Goal: Task Accomplishment & Management: Complete application form

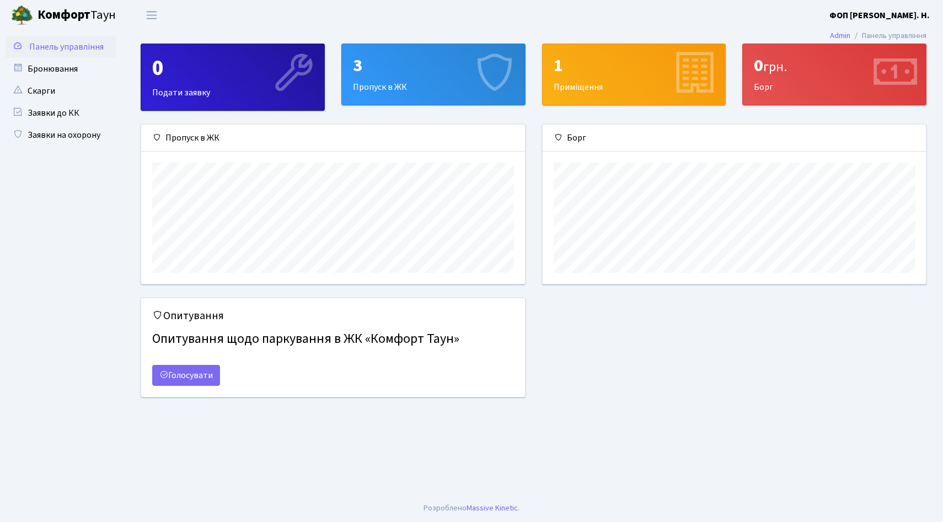
scroll to position [159, 383]
click at [75, 134] on link "Заявки на охорону" at bounding box center [61, 135] width 110 height 22
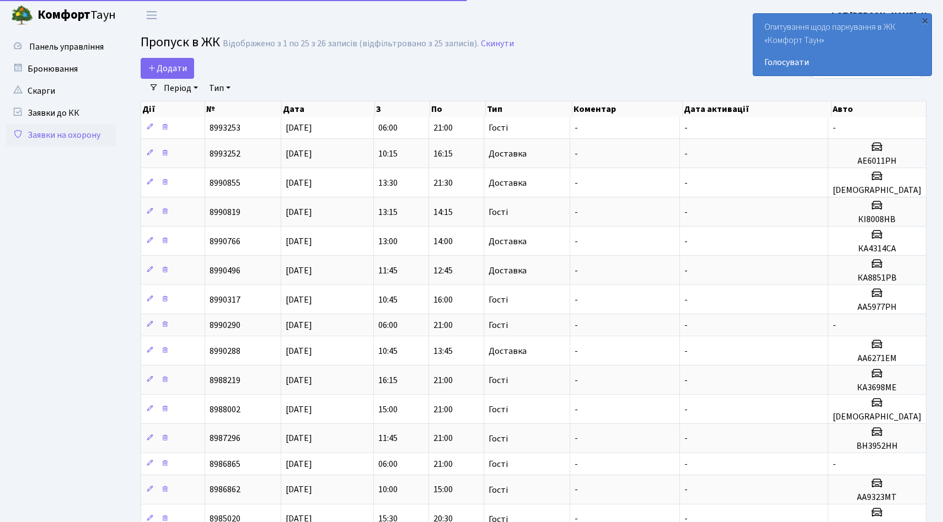
select select "25"
click at [180, 77] on link "Додати" at bounding box center [168, 68] width 54 height 21
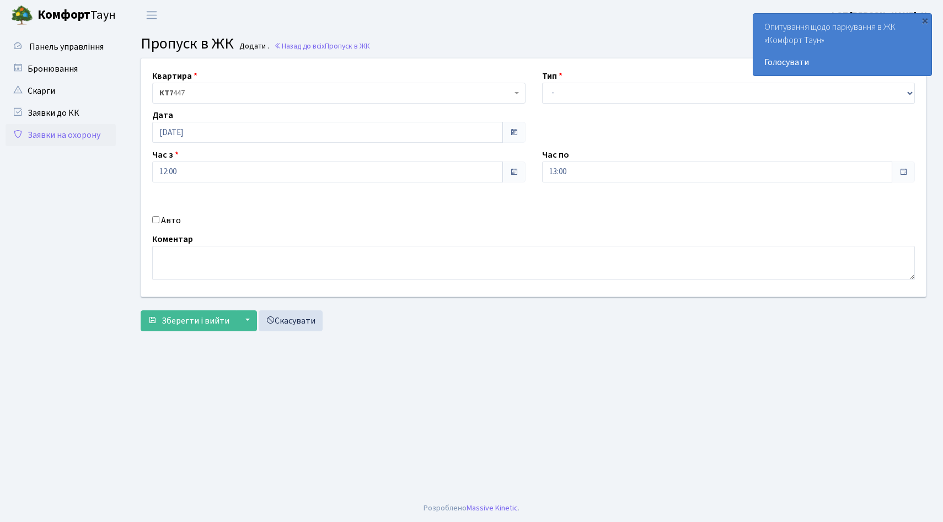
click at [168, 223] on label "Авто" at bounding box center [171, 220] width 20 height 13
click at [159, 223] on input "Авто" at bounding box center [155, 219] width 7 height 7
checkbox input "true"
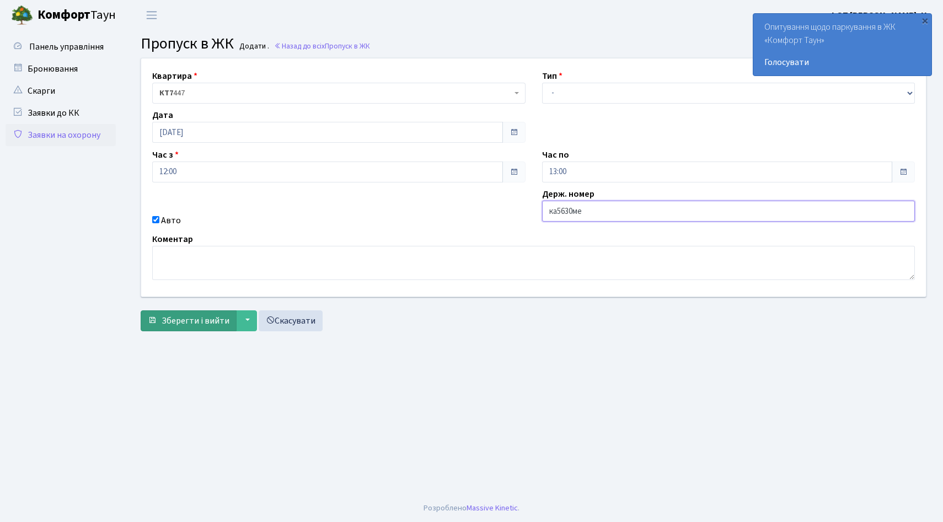
type input "ка5630ме"
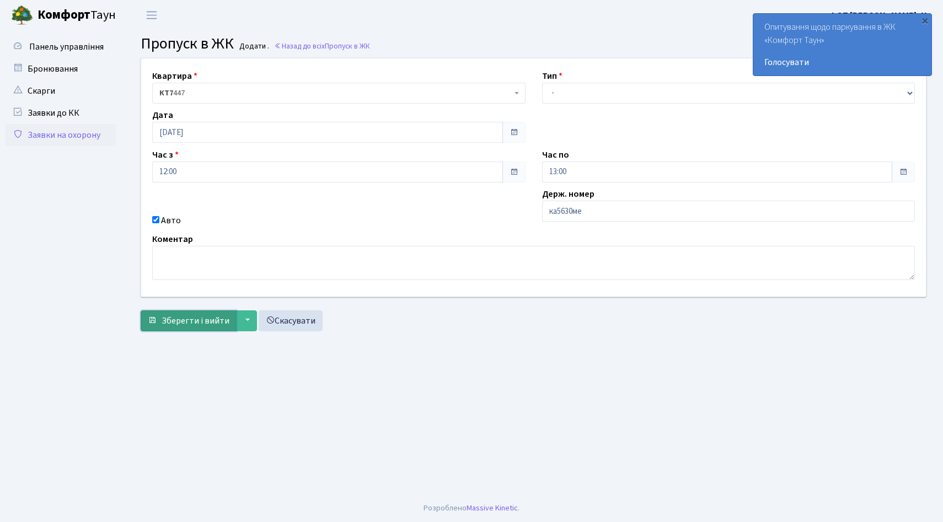
click at [220, 324] on span "Зберегти і вийти" at bounding box center [196, 321] width 68 height 12
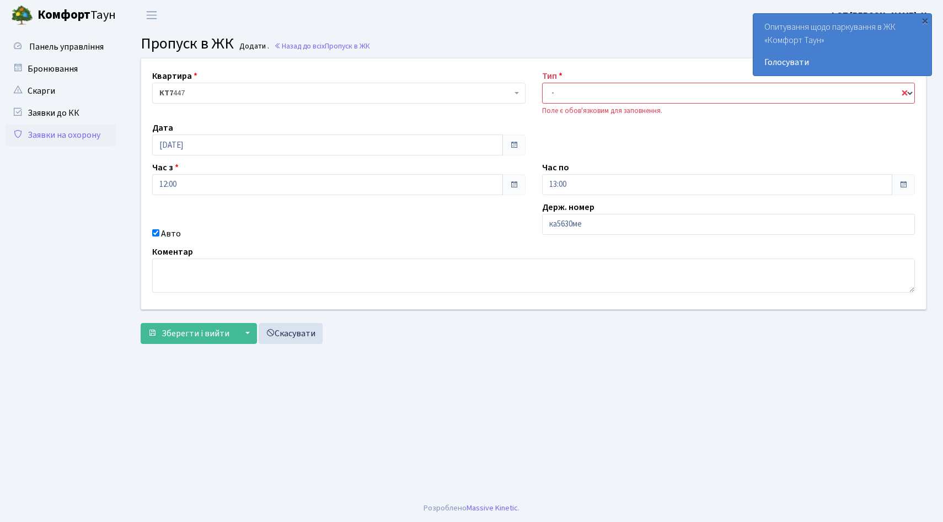
click at [596, 98] on select "- Доставка Таксі Гості Сервіс" at bounding box center [728, 93] width 373 height 21
select select "1"
click at [542, 83] on select "- Доставка Таксі Гості Сервіс" at bounding box center [728, 93] width 373 height 21
click at [191, 329] on span "Зберегти і вийти" at bounding box center [196, 334] width 68 height 12
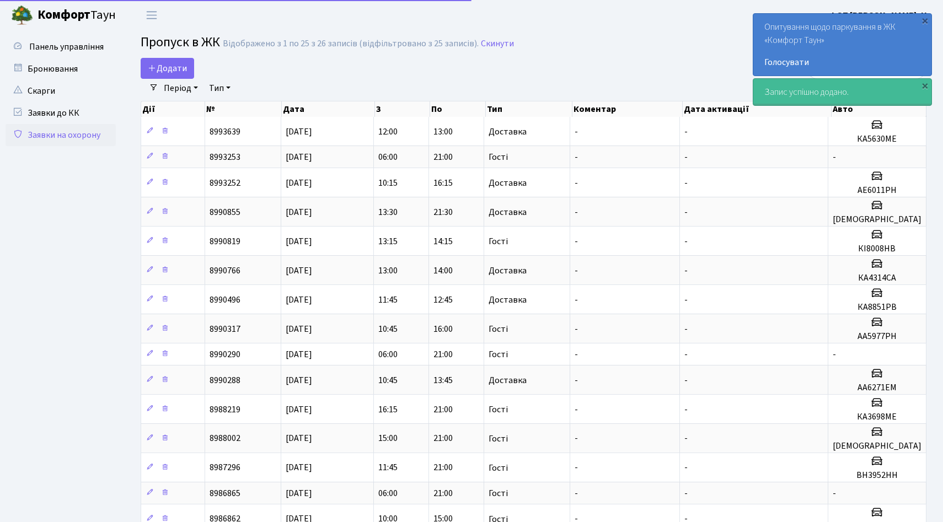
select select "25"
